Goal: Information Seeking & Learning: Learn about a topic

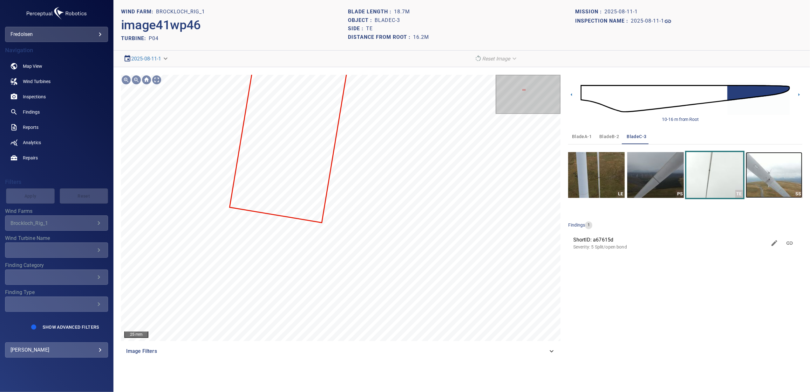
click at [781, 182] on img "button" at bounding box center [774, 175] width 57 height 46
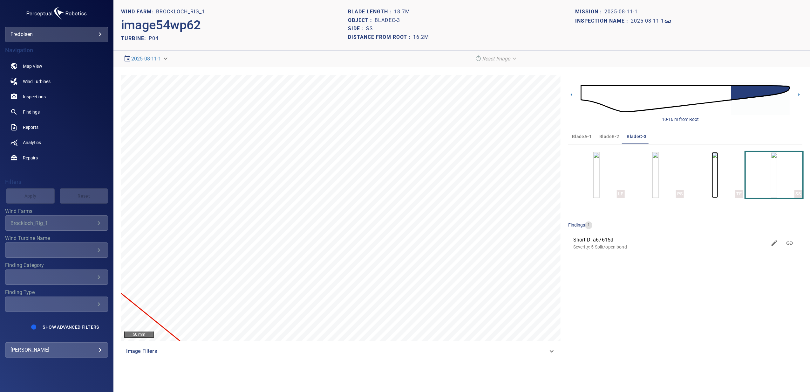
click at [712, 172] on img "button" at bounding box center [715, 175] width 6 height 46
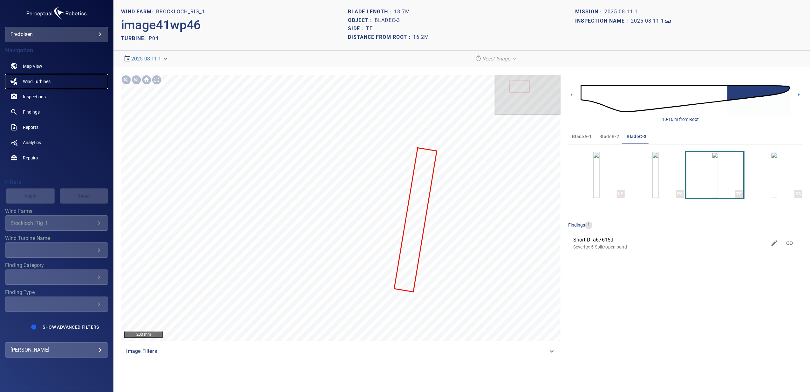
click at [31, 83] on span "Wind Turbines" at bounding box center [37, 81] width 28 height 6
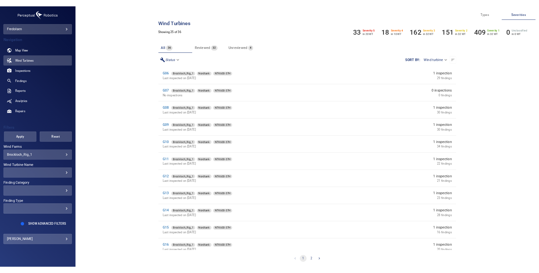
scroll to position [169, 0]
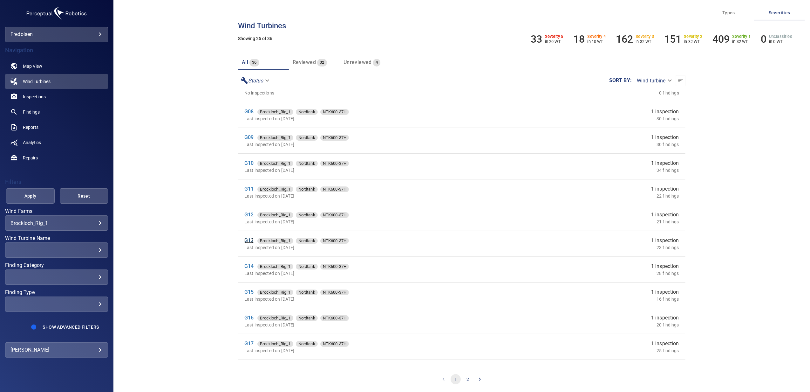
click at [248, 239] on link "G13" at bounding box center [248, 240] width 9 height 6
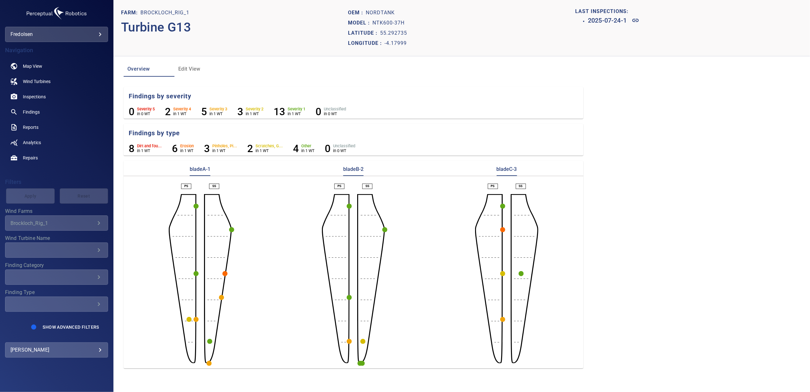
click at [503, 230] on circle "button" at bounding box center [502, 229] width 5 height 5
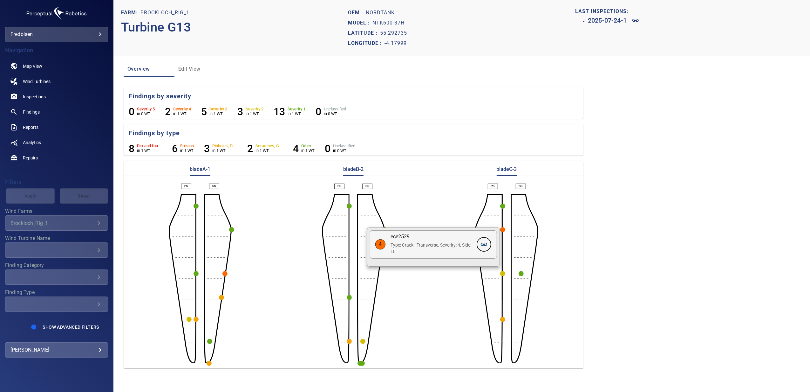
click at [479, 247] on link at bounding box center [484, 244] width 15 height 15
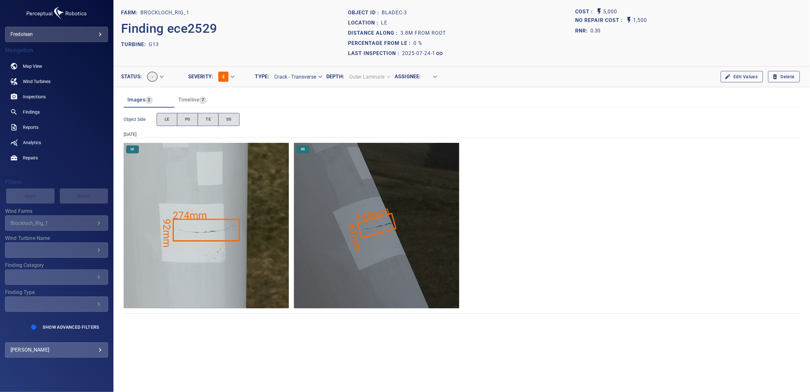
click at [386, 243] on img "Brockloch_Rig_1/G13/2025-07-24-1/2025-07-24-2/image49wp60.jpg" at bounding box center [376, 225] width 165 height 165
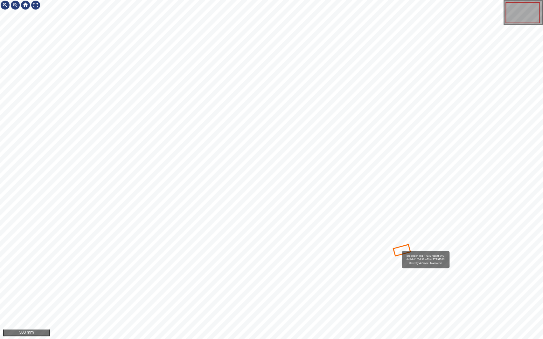
click at [398, 248] on icon at bounding box center [402, 250] width 16 height 10
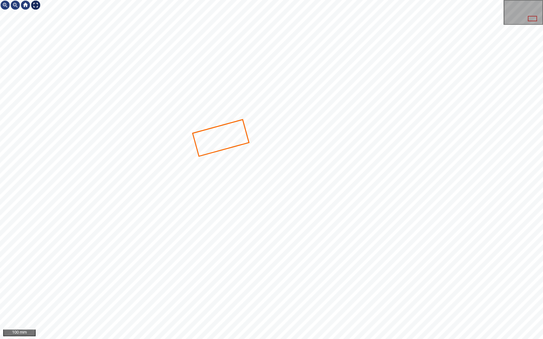
click at [37, 3] on div at bounding box center [36, 5] width 10 height 10
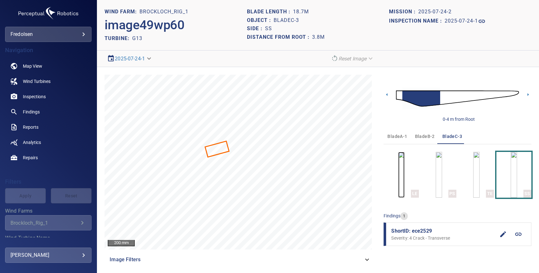
click at [398, 178] on img "button" at bounding box center [401, 175] width 6 height 46
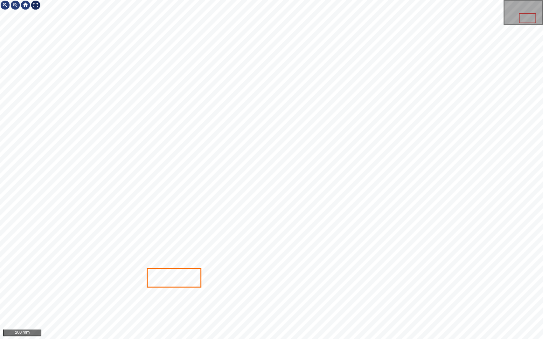
click at [36, 5] on div at bounding box center [36, 5] width 10 height 10
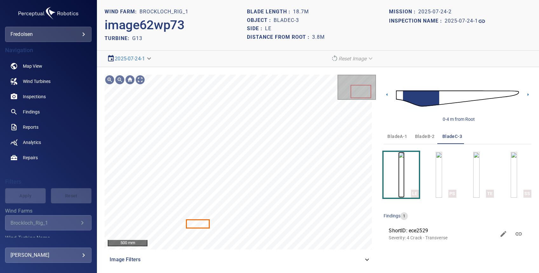
click at [400, 174] on img "button" at bounding box center [401, 175] width 6 height 46
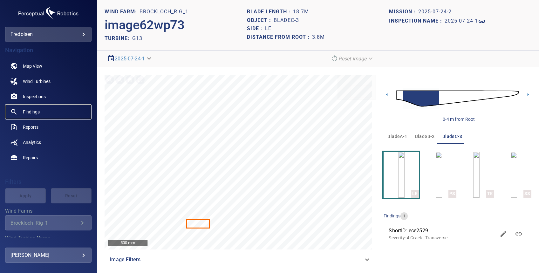
click at [34, 110] on span "Findings" at bounding box center [31, 112] width 17 height 6
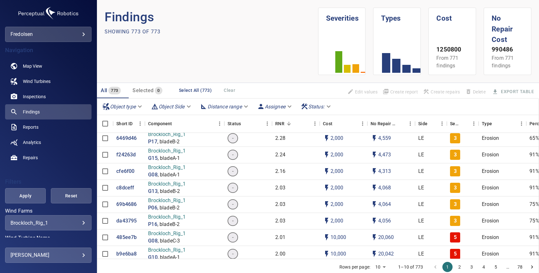
scroll to position [52, 0]
click at [455, 125] on div "Severity" at bounding box center [455, 124] width 10 height 18
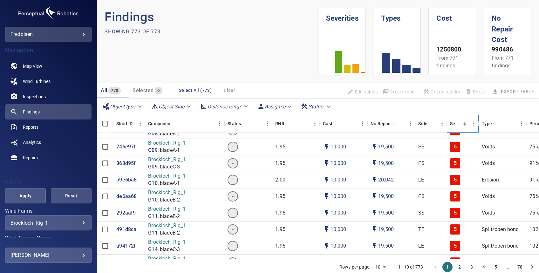
scroll to position [79, 0]
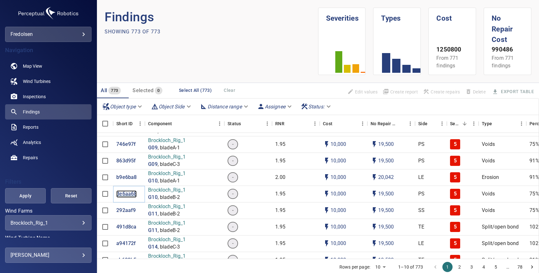
click at [125, 195] on p "de6aa68" at bounding box center [126, 193] width 20 height 7
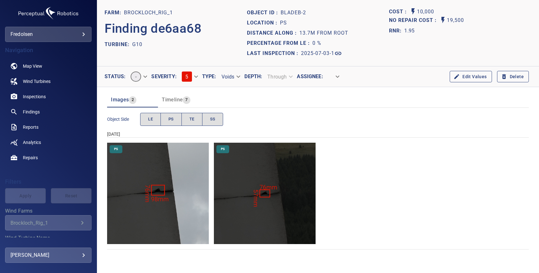
click at [148, 201] on img "Brockloch_Rig_1/G10/2025-07-03-1/2025-07-03-2/image69wp79.jpg" at bounding box center [158, 194] width 102 height 102
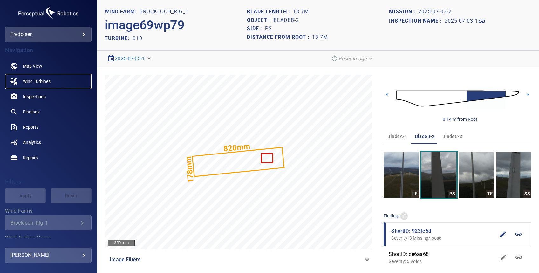
click at [30, 78] on span "Wind Turbines" at bounding box center [37, 81] width 28 height 6
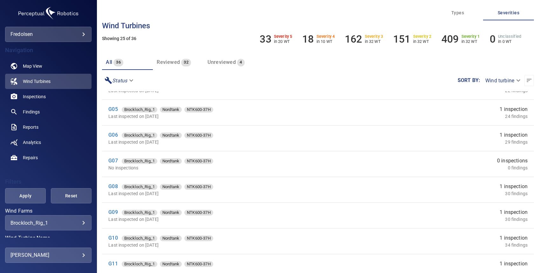
scroll to position [114, 0]
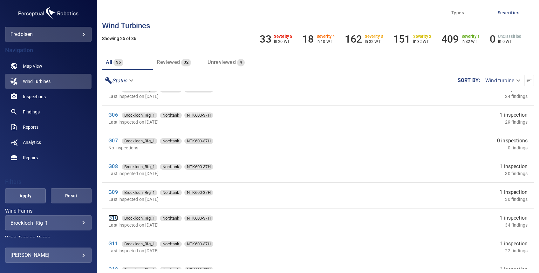
click at [112, 217] on link "G10" at bounding box center [112, 218] width 9 height 6
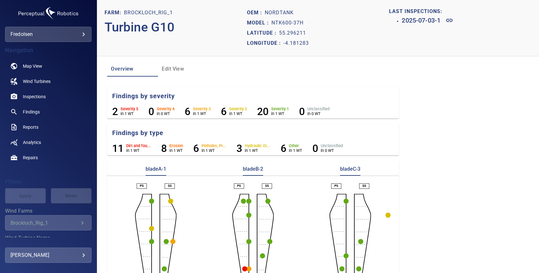
scroll to position [32, 0]
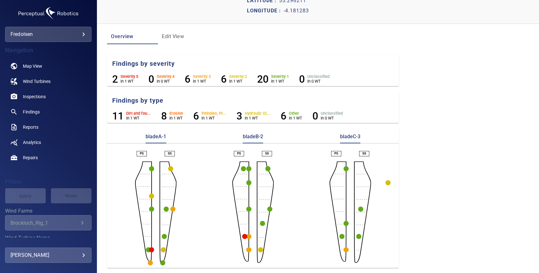
click at [242, 238] on icon "button" at bounding box center [244, 236] width 5 height 5
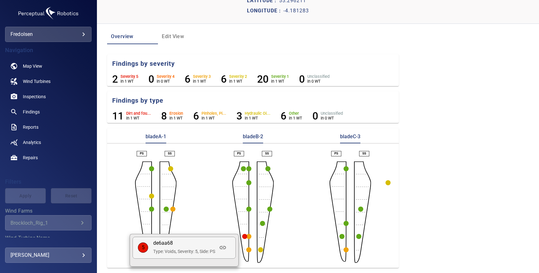
click at [215, 250] on p "Type: Voids, Severity: 5, Side: PS" at bounding box center [184, 251] width 62 height 6
click at [223, 250] on icon at bounding box center [223, 248] width 8 height 8
